Goal: Find contact information: Obtain details needed to contact an individual or organization

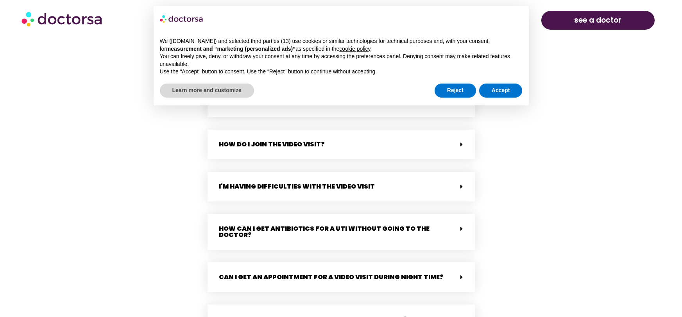
scroll to position [763, 0]
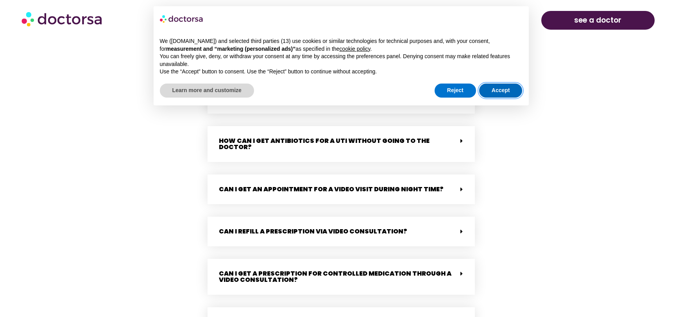
click at [501, 90] on button "Accept" at bounding box center [500, 91] width 43 height 14
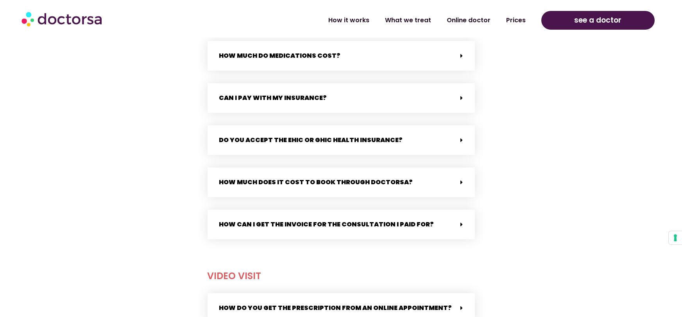
scroll to position [305, 0]
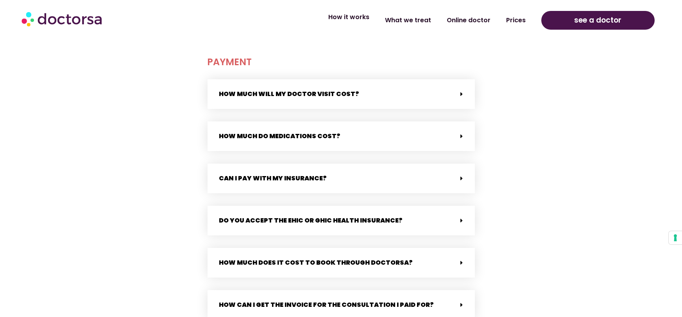
click at [354, 17] on link "How it works" at bounding box center [348, 17] width 57 height 18
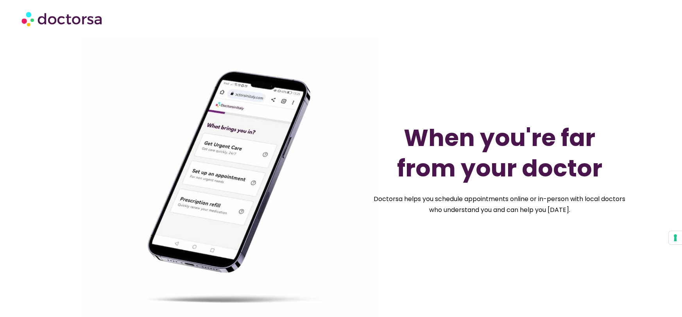
click at [80, 19] on img at bounding box center [62, 18] width 82 height 23
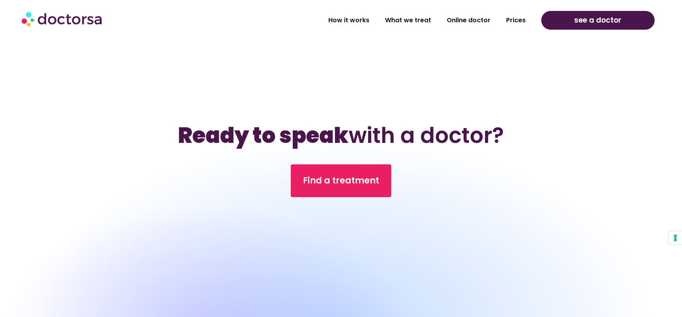
scroll to position [2747, 0]
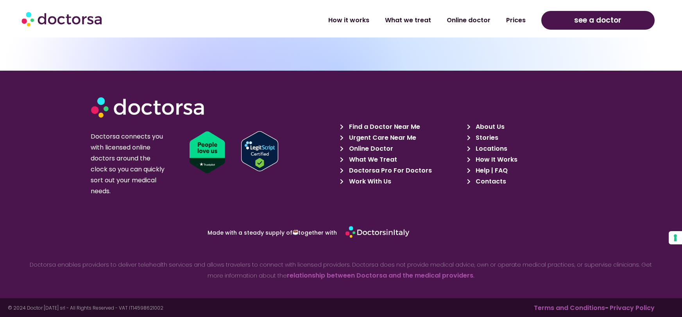
click at [513, 123] on link "About Us" at bounding box center [528, 127] width 122 height 11
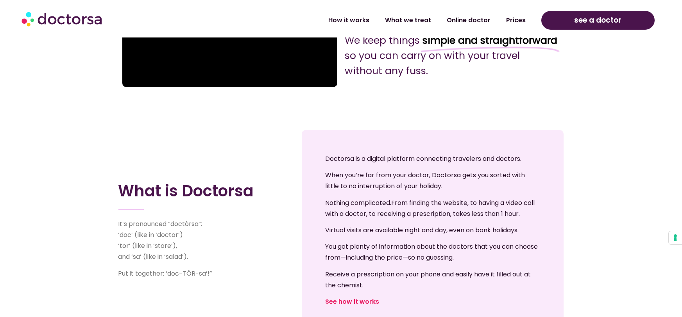
scroll to position [1276, 0]
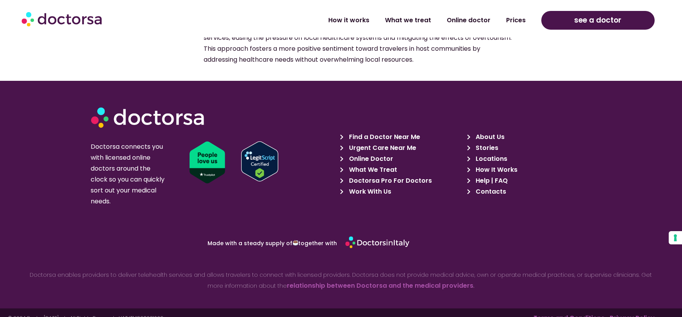
click at [492, 186] on span "Contacts" at bounding box center [490, 191] width 32 height 11
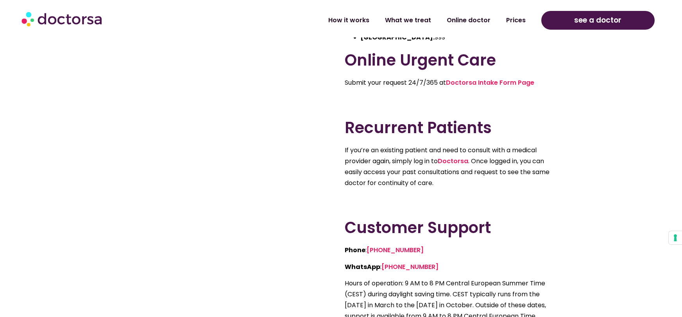
scroll to position [268, 0]
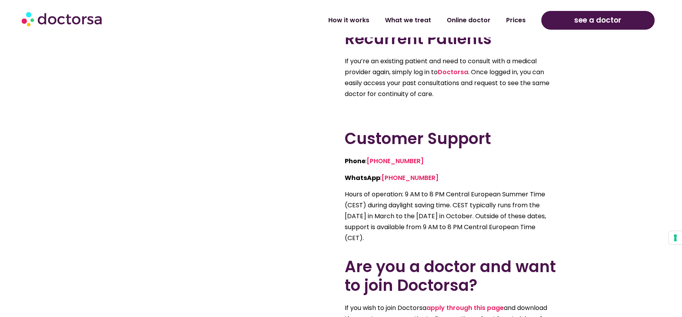
drag, startPoint x: 345, startPoint y: 193, endPoint x: 537, endPoint y: 236, distance: 197.2
click at [537, 236] on p "Hours of operation: 9 AM to 8 PM Central European Summer Time (CEST) during day…" at bounding box center [450, 216] width 211 height 55
copy p "Hours of operation: 9 AM to 8 PM Central European Summer Time (CEST) during day…"
